Goal: Task Accomplishment & Management: Manage account settings

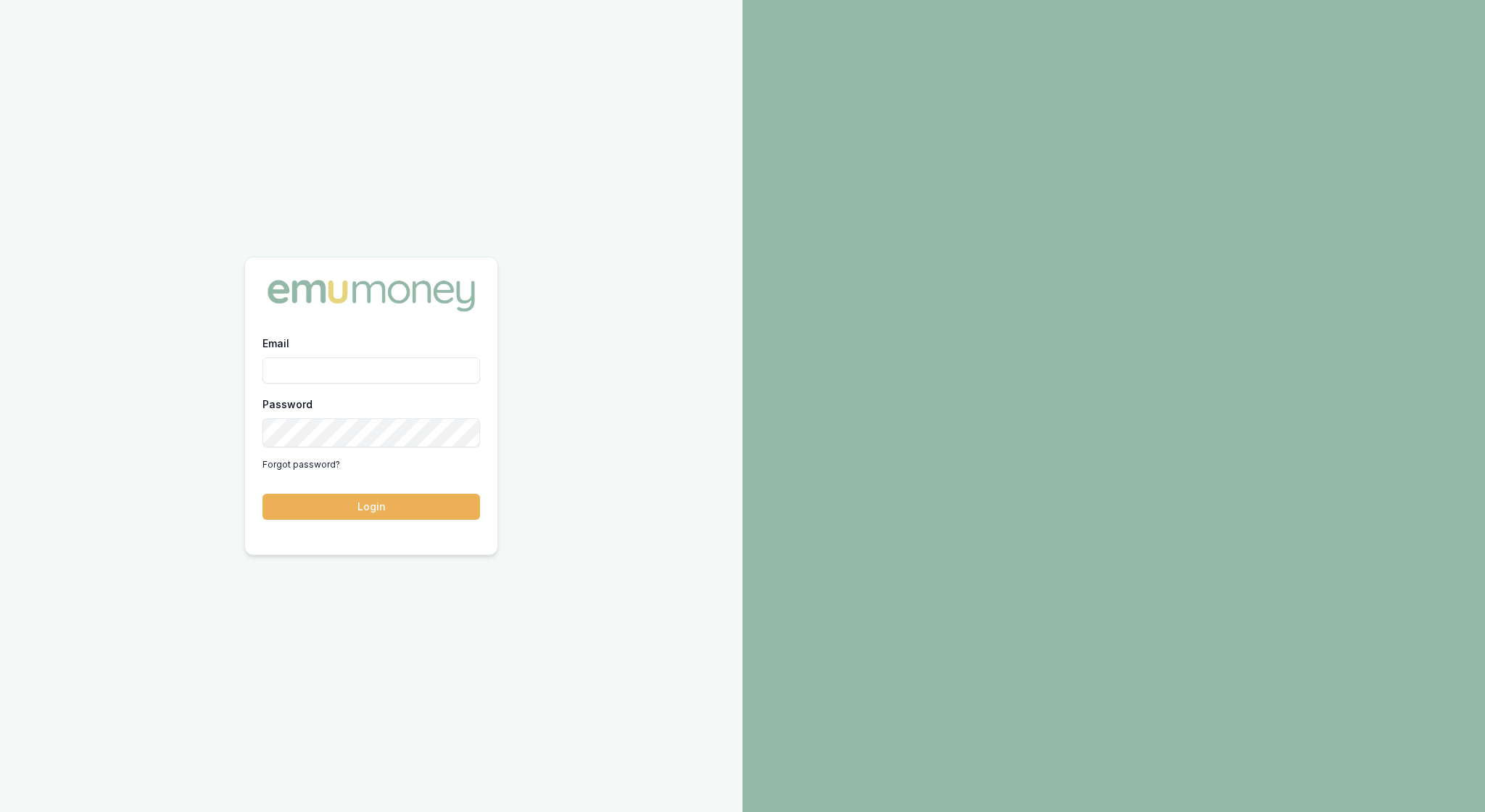
click at [364, 374] on input "Email" at bounding box center [372, 370] width 218 height 26
type input "[EMAIL_ADDRESS][PERSON_NAME][DOMAIN_NAME]"
click at [377, 512] on button "Login" at bounding box center [372, 507] width 218 height 26
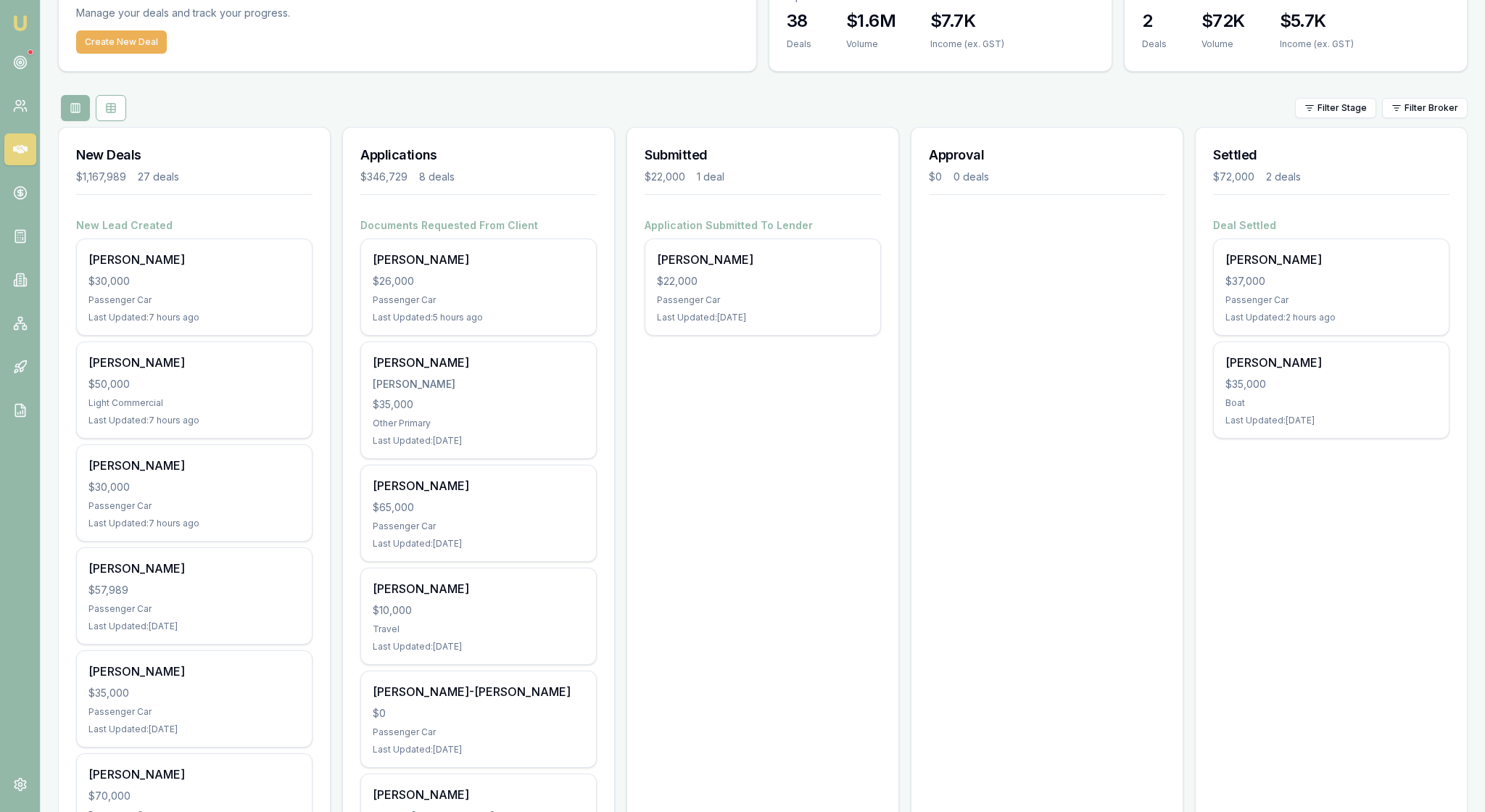
scroll to position [82, 0]
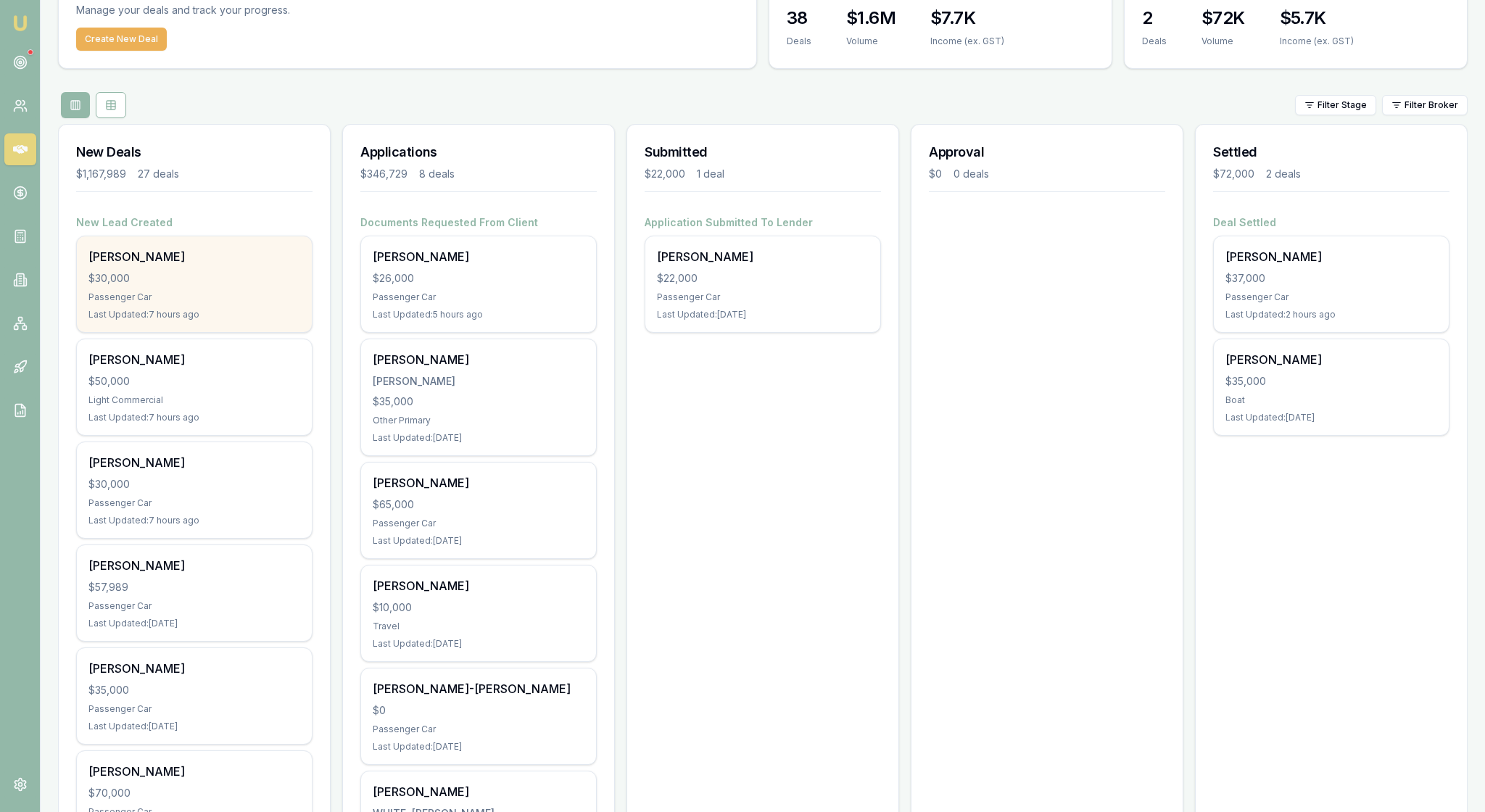
click at [232, 286] on div "$30,000" at bounding box center [194, 278] width 212 height 14
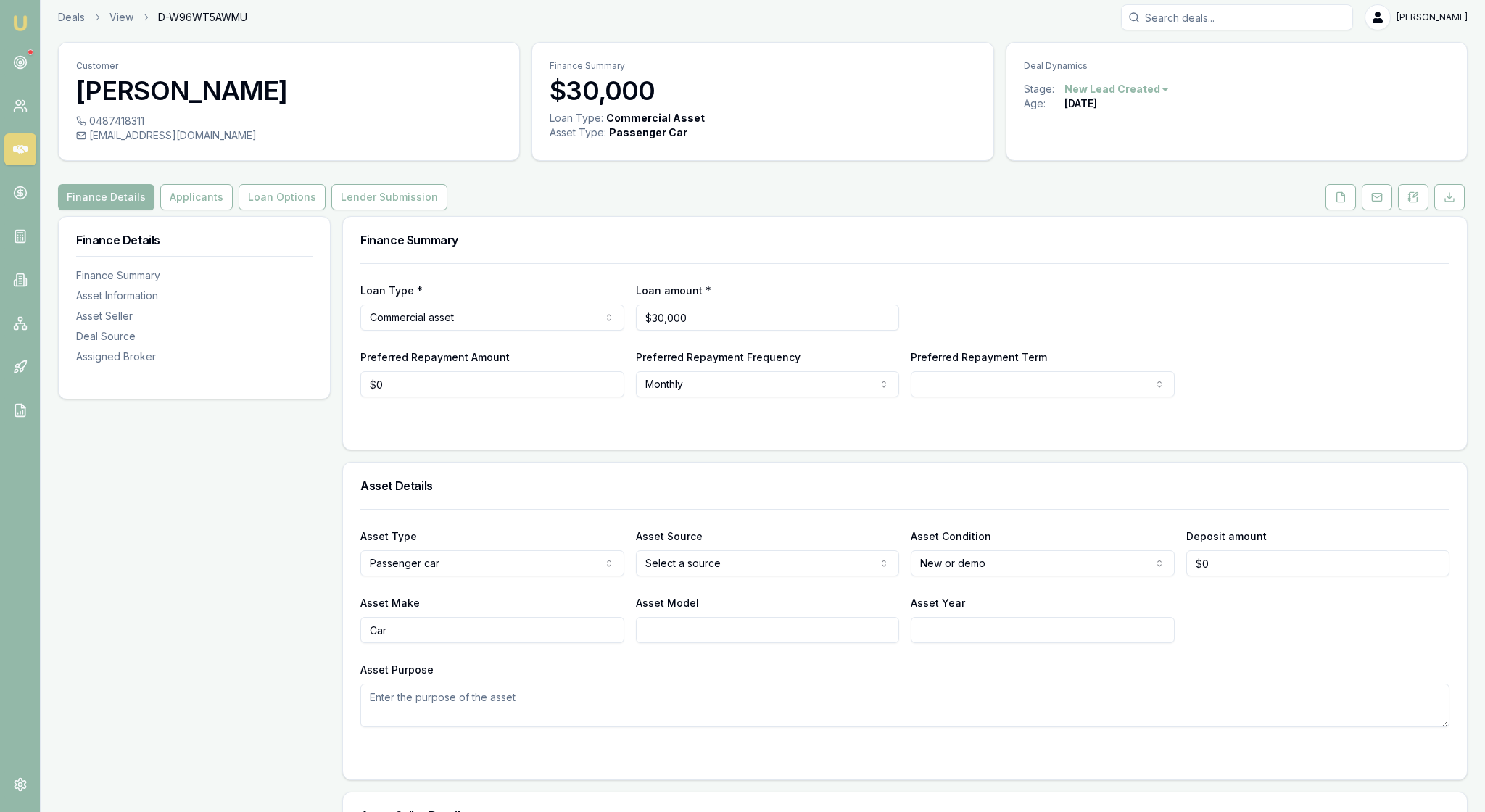
scroll to position [-3, 0]
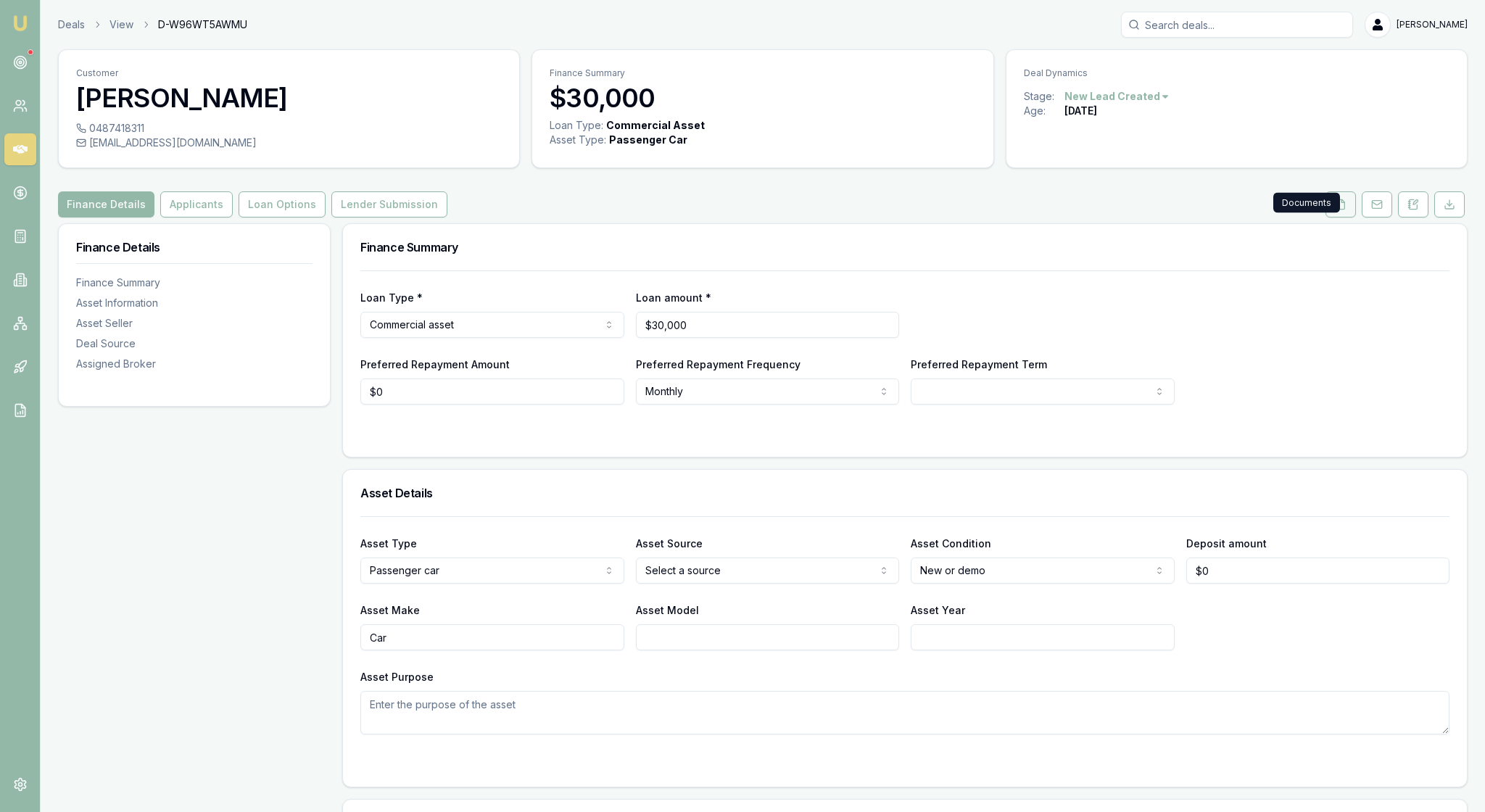
click at [1335, 210] on icon at bounding box center [1340, 204] width 11 height 11
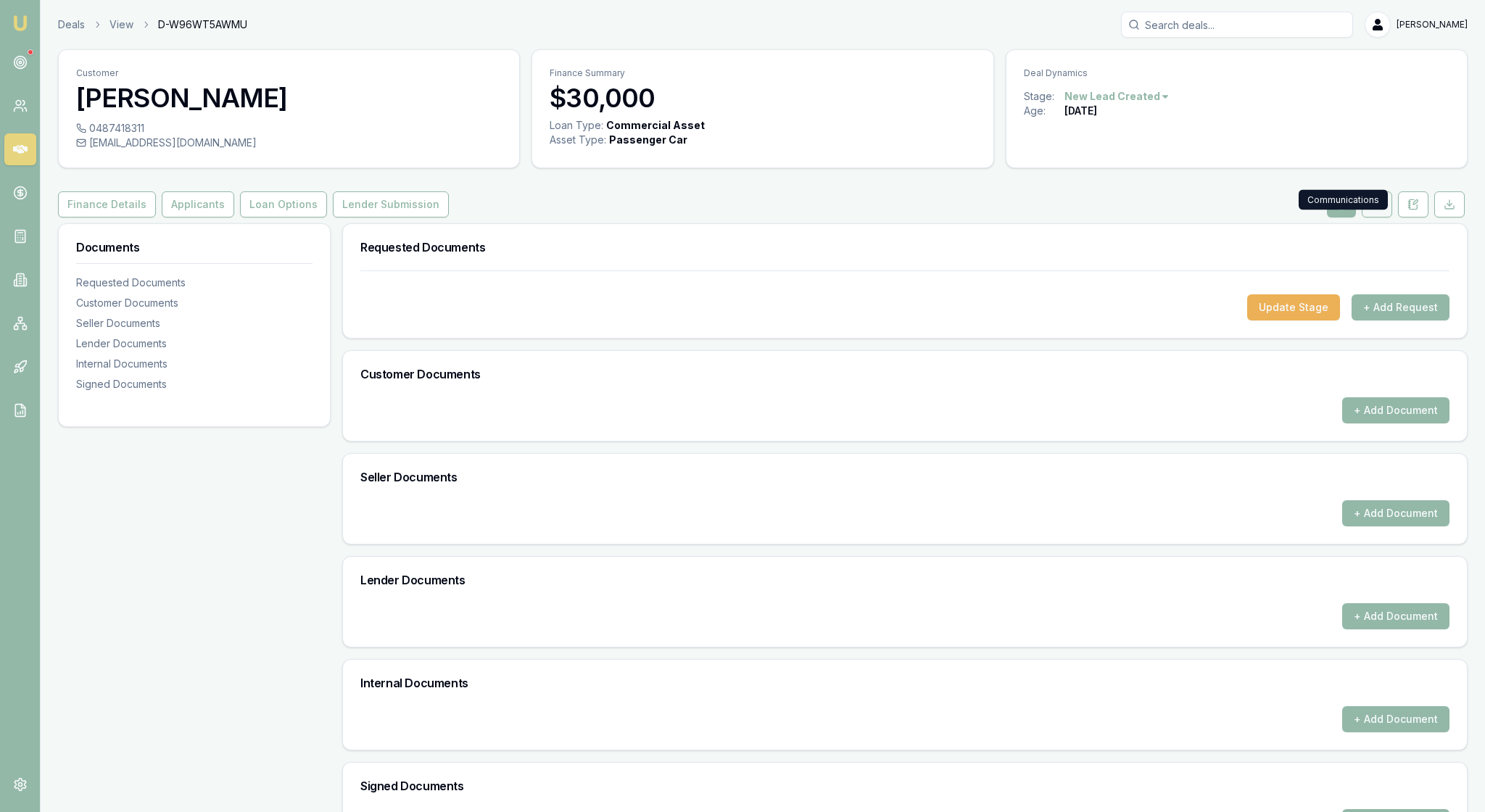
click at [1371, 210] on icon at bounding box center [1377, 204] width 11 height 11
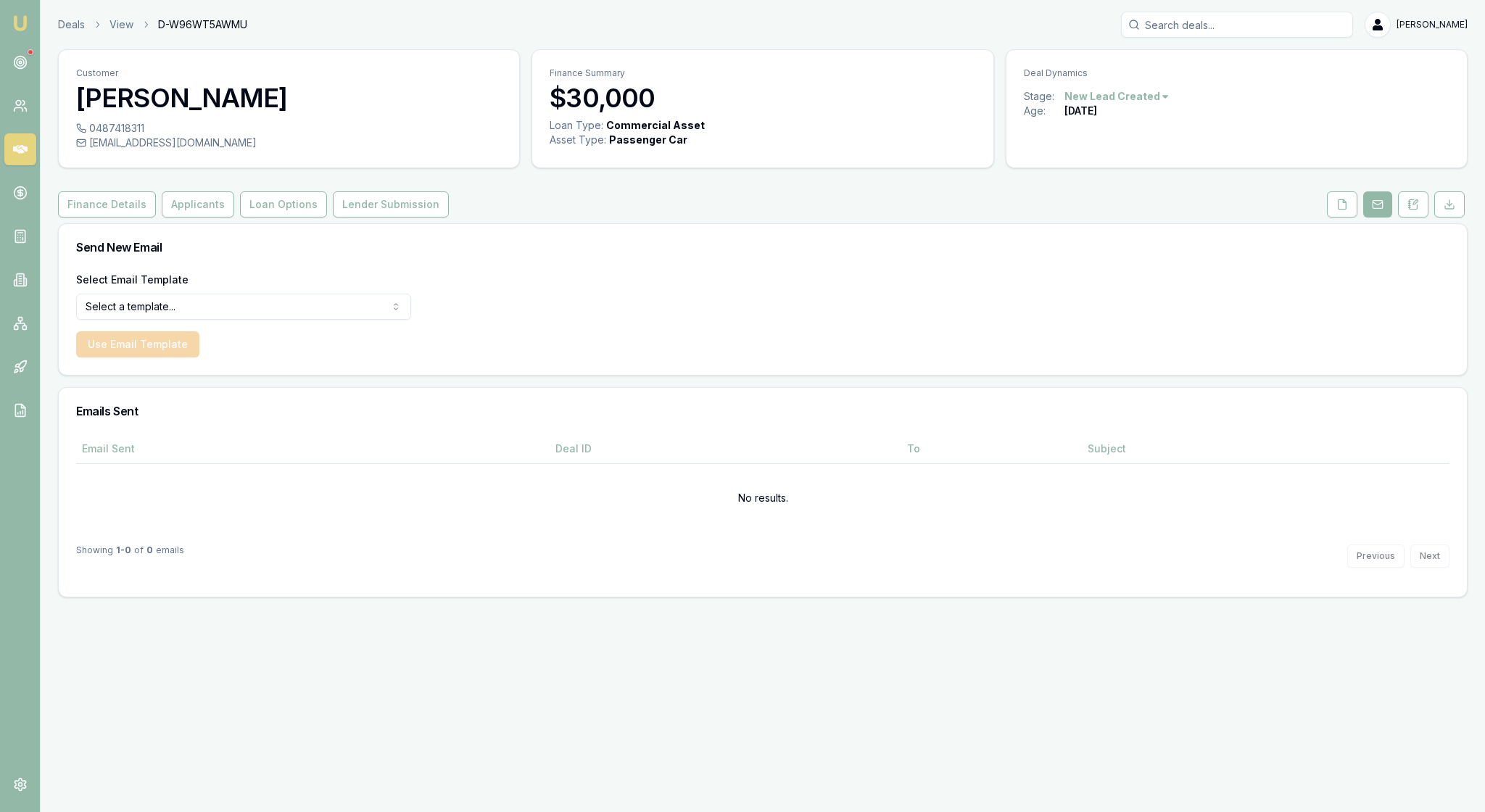
click at [402, 345] on html "Emu Broker Deals View D-W96WT5AWMU Rachael Connors Toggle Menu Customer Lianne …" at bounding box center [742, 406] width 1485 height 812
click at [514, 369] on html "Emu Broker Deals View D-W96WT5AWMU Rachael Connors Toggle Menu Customer Lianne …" at bounding box center [742, 406] width 1485 height 812
click at [1339, 209] on icon at bounding box center [1343, 204] width 8 height 9
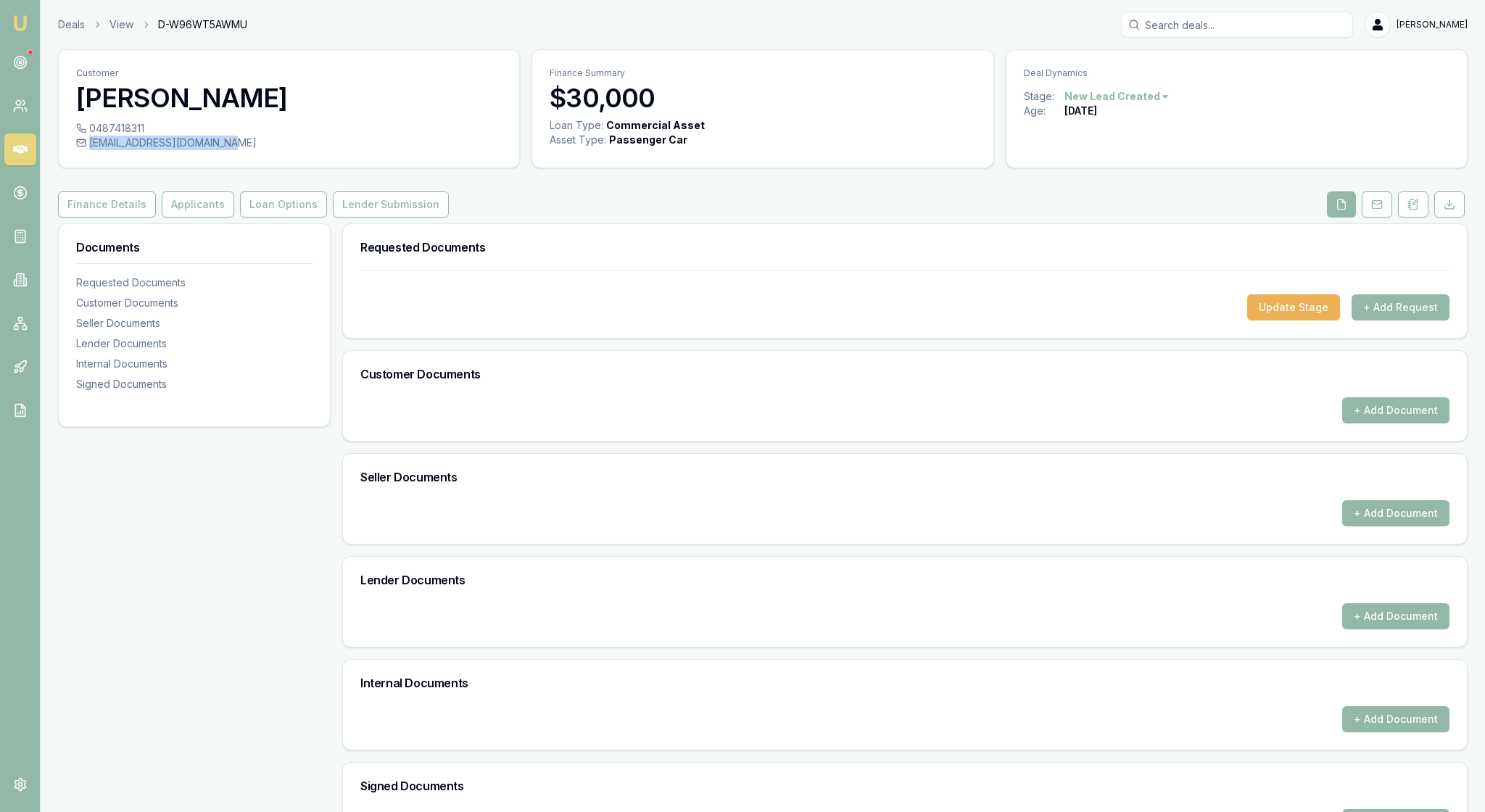
drag, startPoint x: 277, startPoint y: 159, endPoint x: 101, endPoint y: 162, distance: 176.0
click at [101, 150] on div "leighrisen@outlook.com.au" at bounding box center [289, 142] width 426 height 14
copy div "leighrisen@outlook.com.au"
